Goal: Information Seeking & Learning: Learn about a topic

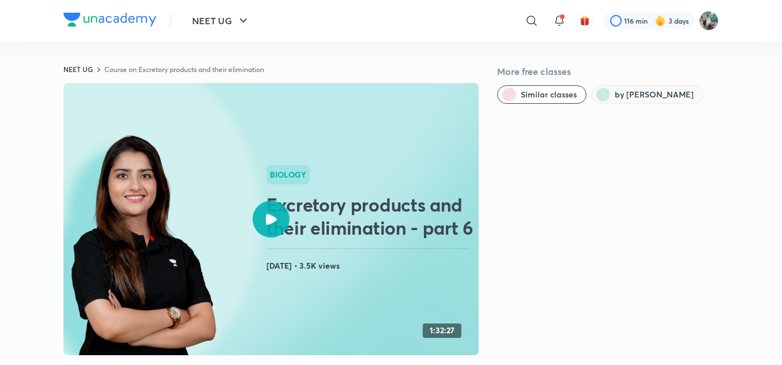
click at [636, 96] on span "by Seep Pahuja" at bounding box center [654, 95] width 79 height 12
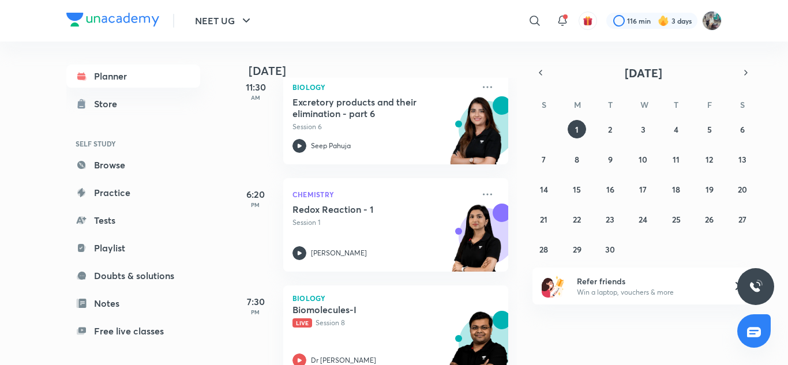
scroll to position [321, 0]
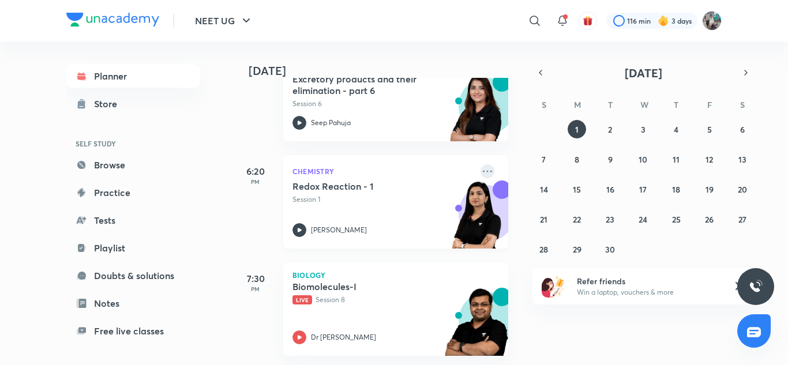
click at [481, 164] on icon at bounding box center [488, 171] width 14 height 14
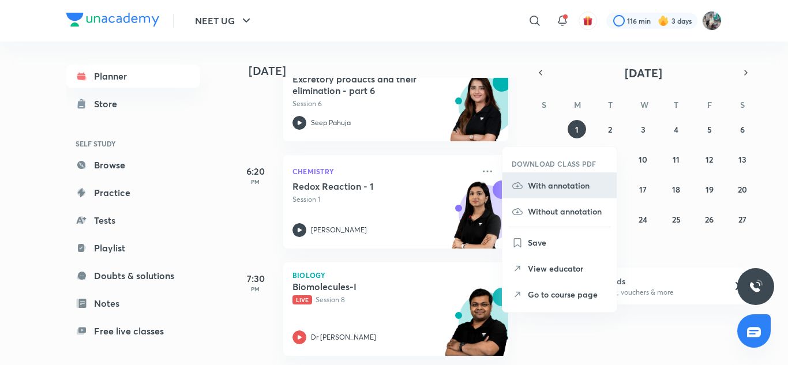
click at [540, 180] on p "With annotation" at bounding box center [568, 185] width 80 height 12
